Goal: Find specific page/section: Find specific page/section

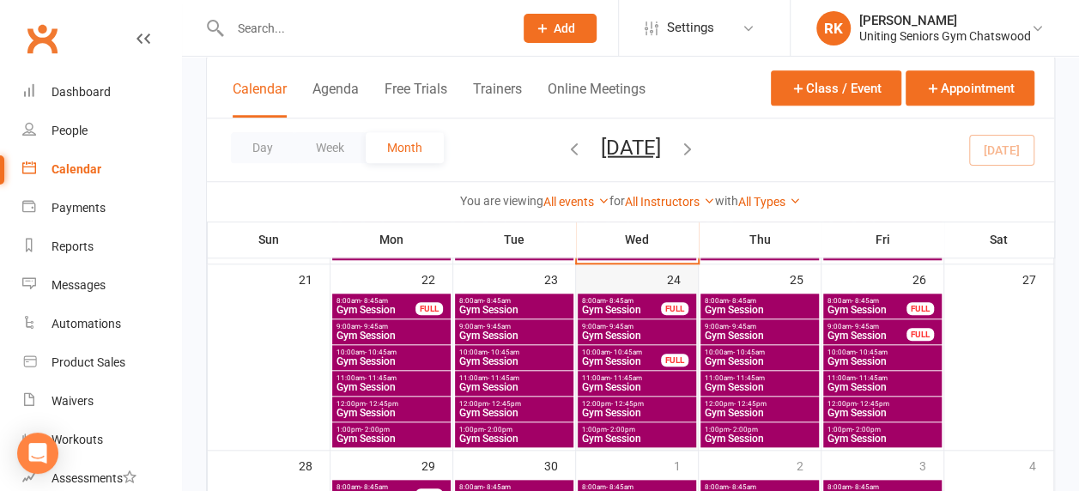
click at [634, 420] on div at bounding box center [636, 371] width 118 height 154
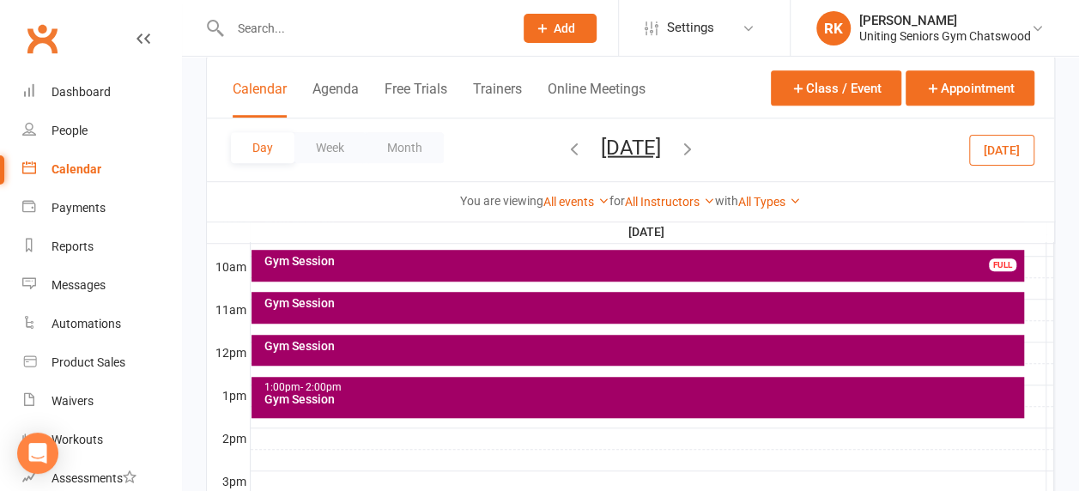
click at [553, 457] on div at bounding box center [652, 460] width 803 height 21
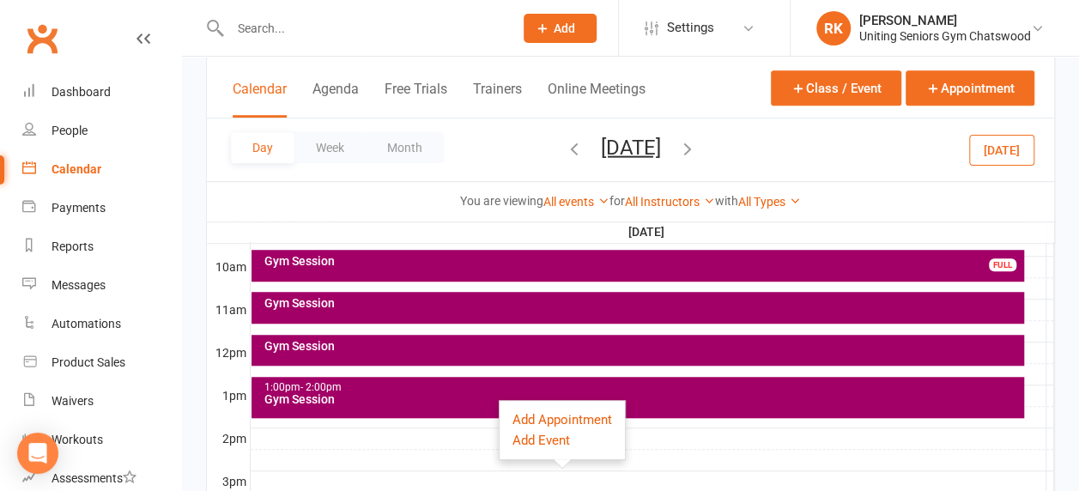
click at [681, 456] on div at bounding box center [652, 460] width 803 height 21
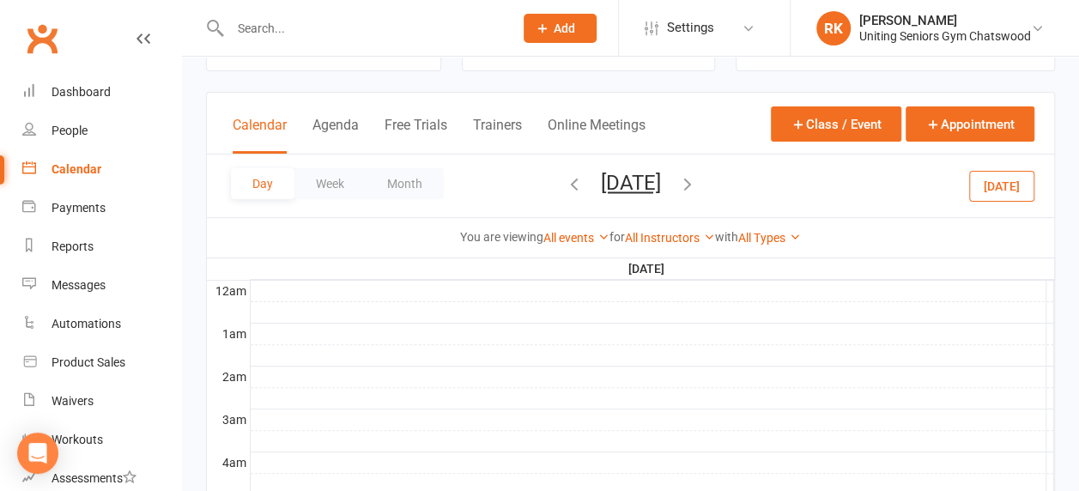
scroll to position [42, 0]
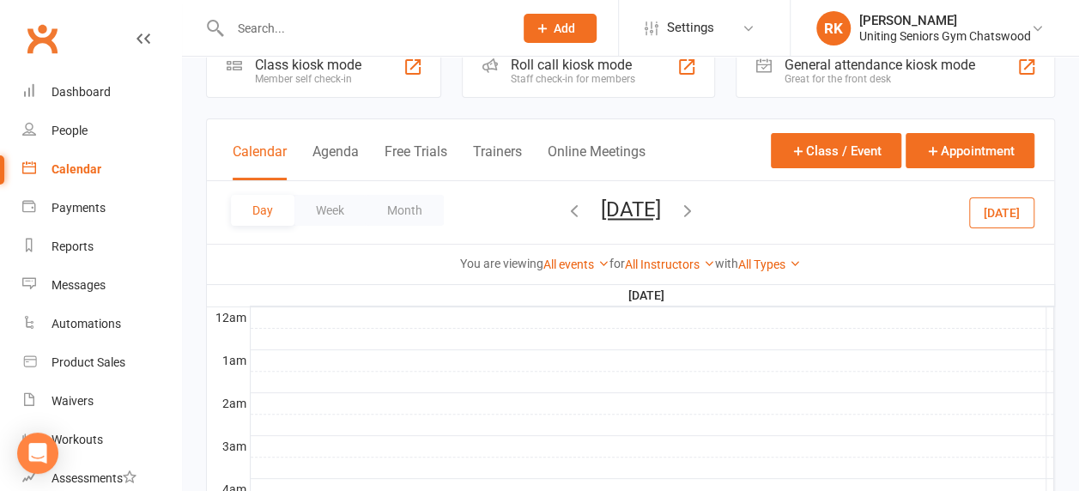
click at [45, 40] on link "Clubworx" at bounding box center [42, 38] width 43 height 43
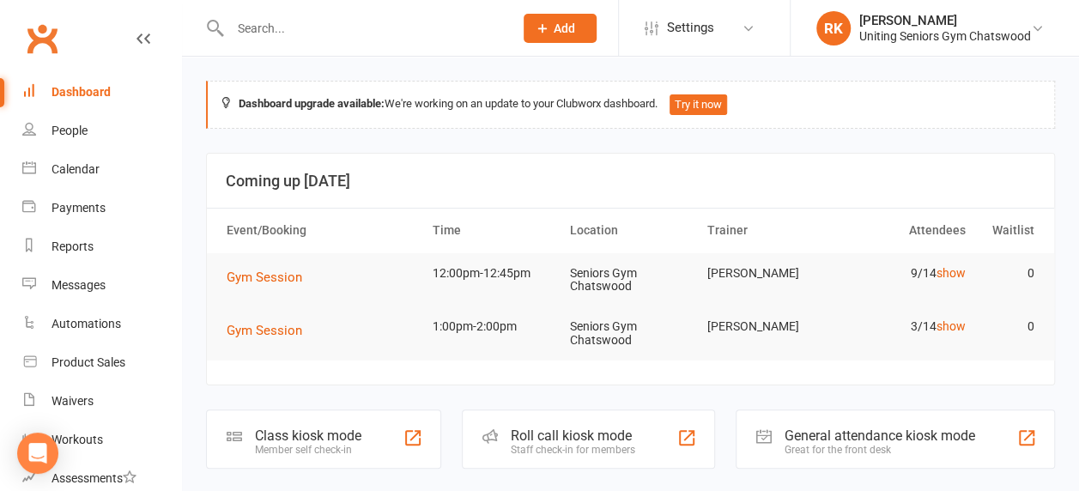
click at [284, 33] on input "text" at bounding box center [363, 28] width 276 height 24
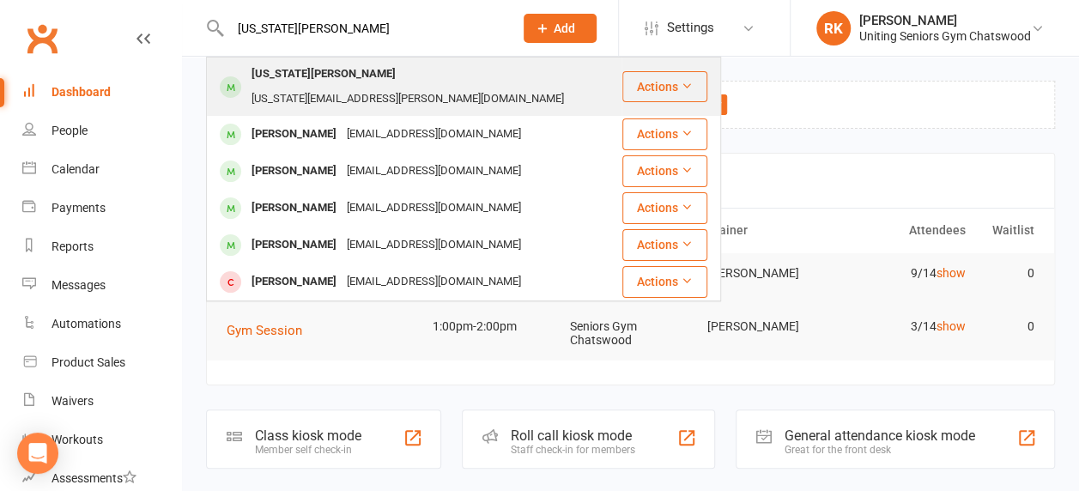
type input "georgia nico"
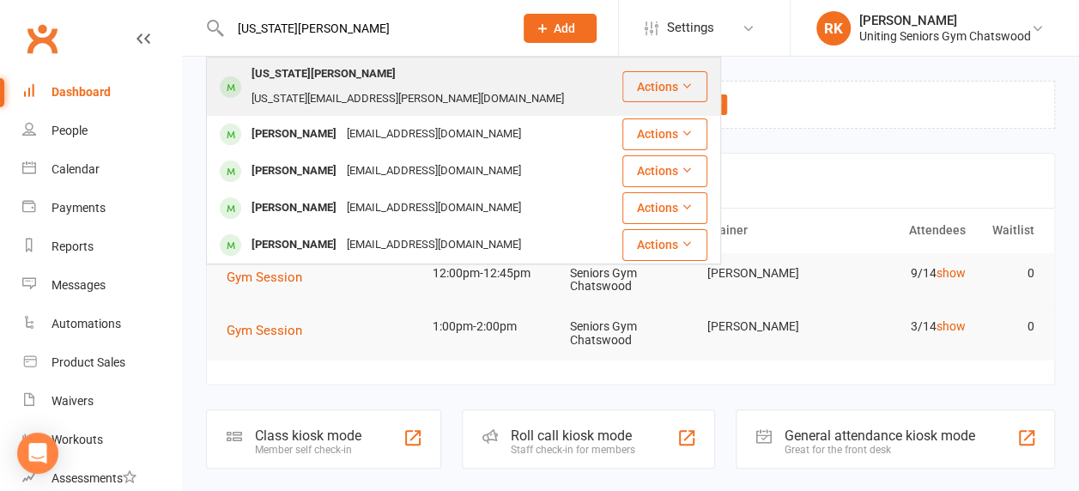
click at [335, 87] on div "georgia.nicols@icloud.com" at bounding box center [407, 99] width 323 height 25
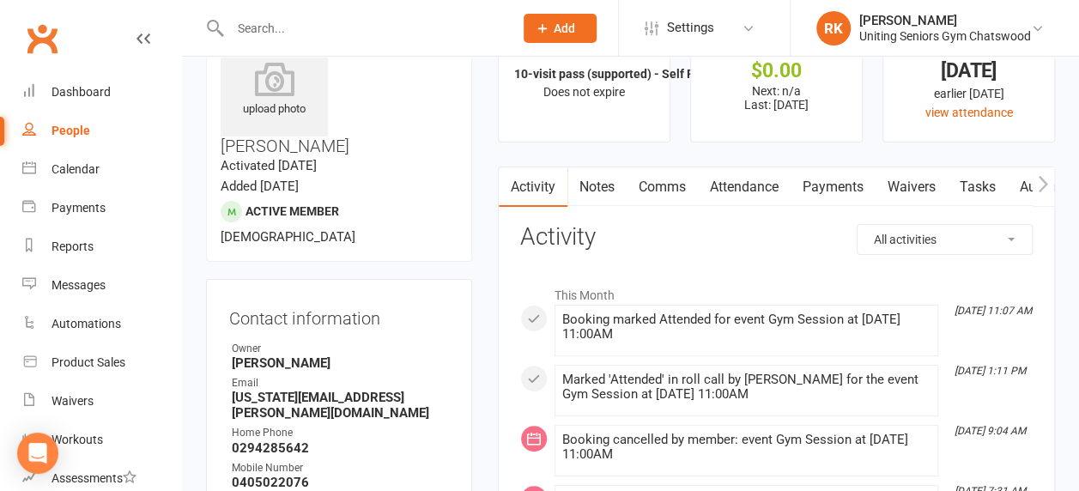
scroll to position [67, 0]
click at [812, 189] on link "Payments" at bounding box center [832, 185] width 85 height 39
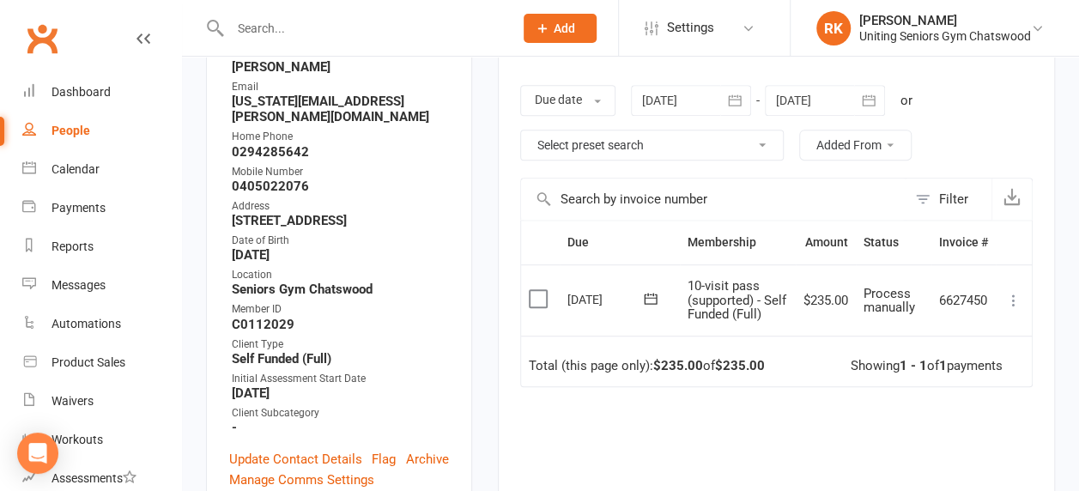
scroll to position [363, 0]
click at [62, 168] on div "Calendar" at bounding box center [75, 169] width 48 height 14
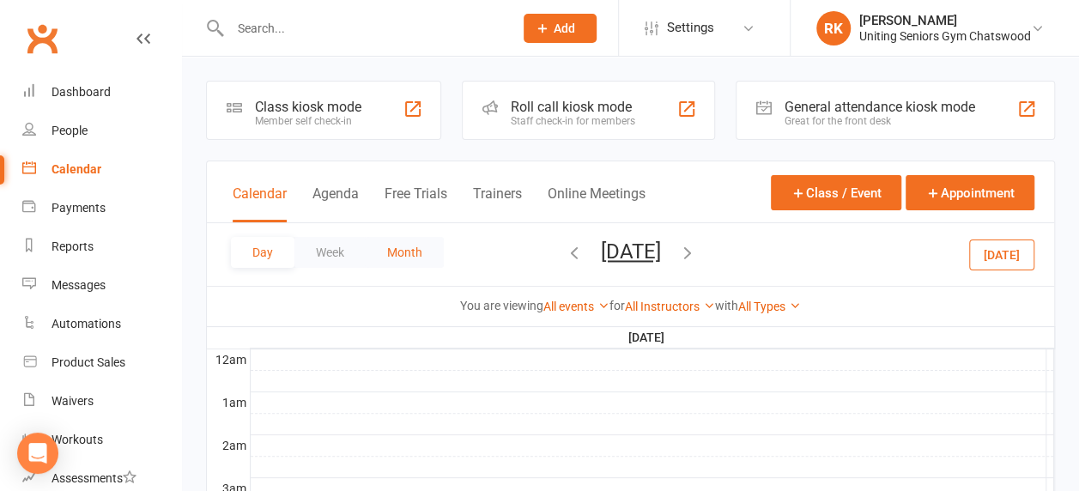
click at [379, 258] on button "Month" at bounding box center [405, 252] width 78 height 31
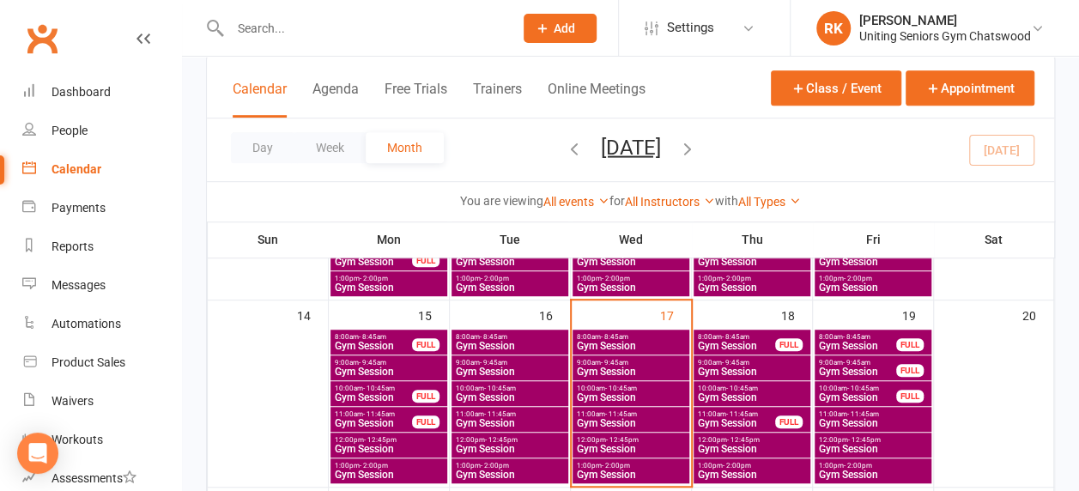
scroll to position [441, 0]
